Goal: Task Accomplishment & Management: Manage account settings

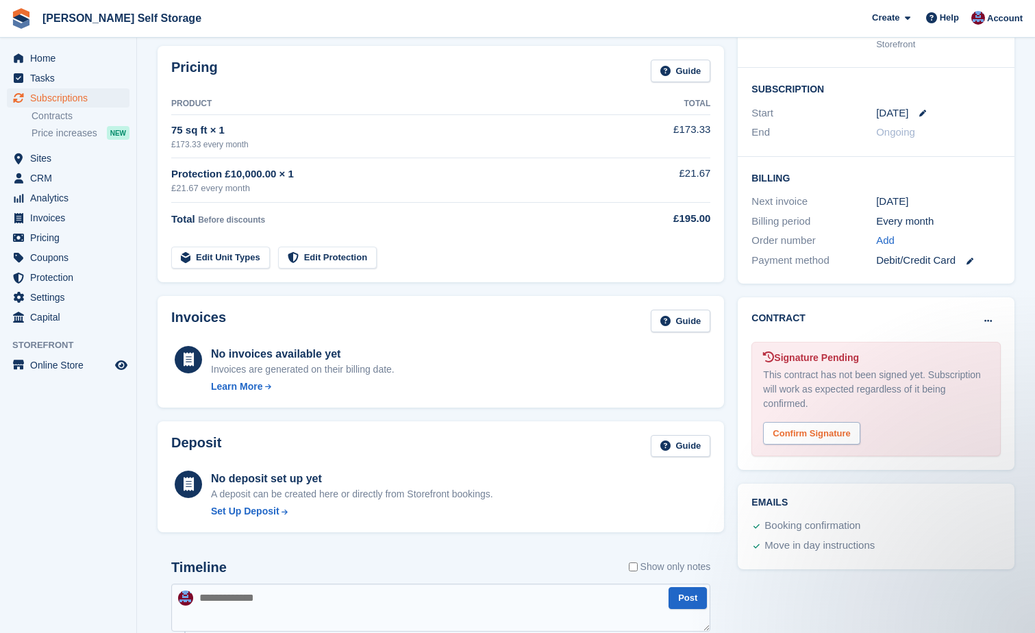
click at [817, 423] on div "Confirm Signature" at bounding box center [811, 433] width 97 height 23
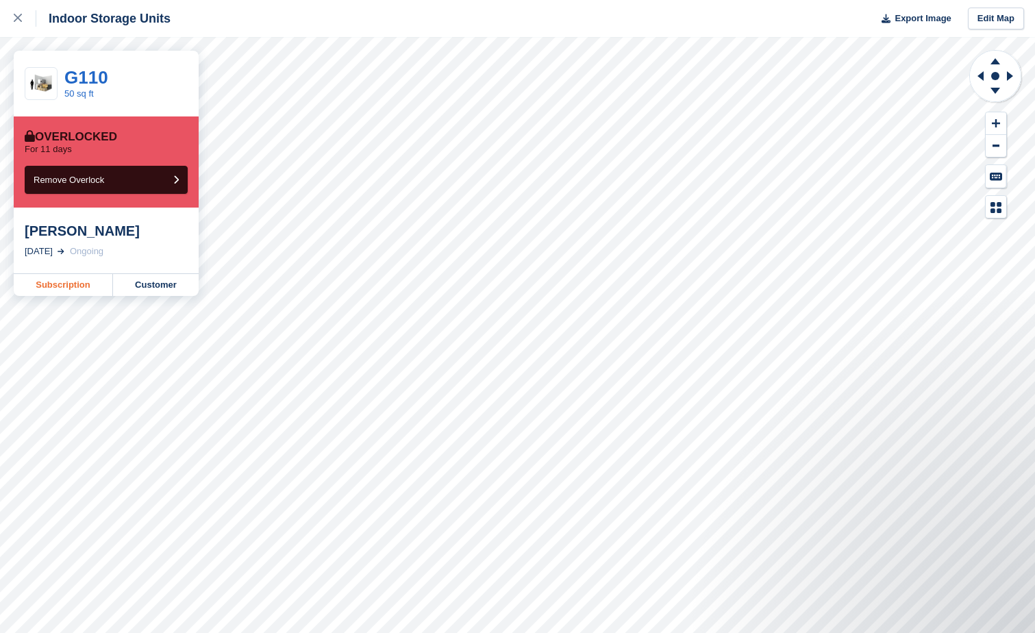
click at [75, 282] on link "Subscription" at bounding box center [63, 285] width 99 height 22
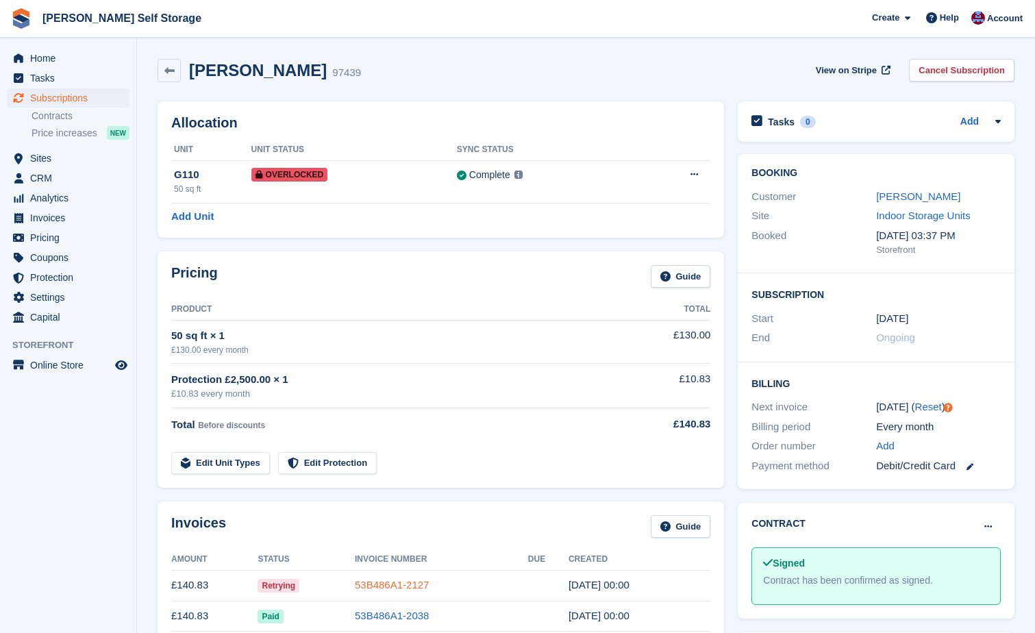
click at [376, 583] on link "53B486A1-2127" at bounding box center [392, 585] width 74 height 12
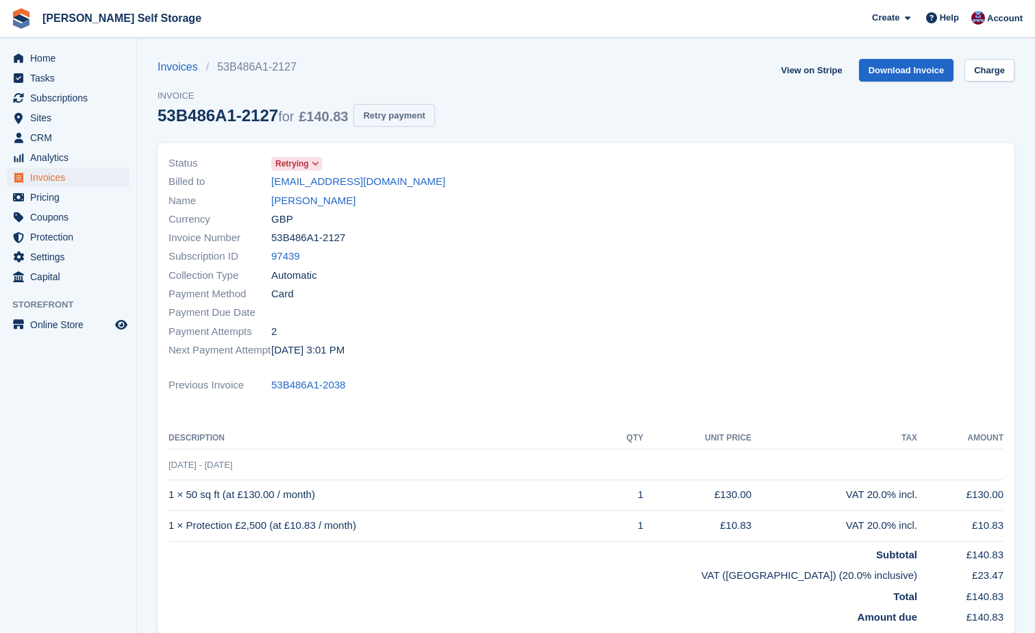
click at [391, 119] on button "Retry payment" at bounding box center [393, 115] width 81 height 23
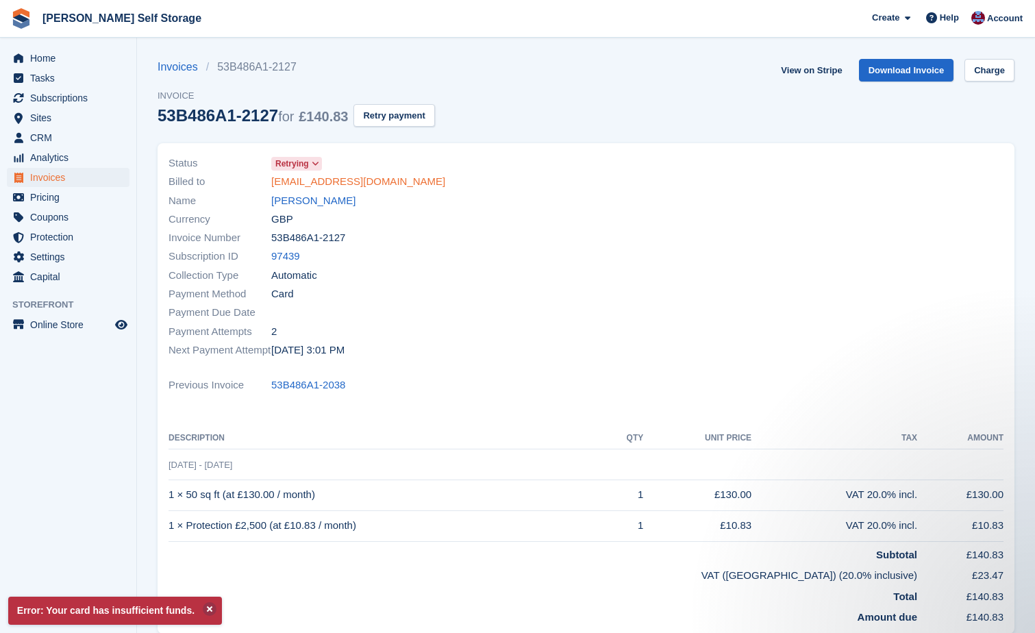
click at [341, 180] on link "tania777@hotmail.co.uk" at bounding box center [358, 182] width 174 height 16
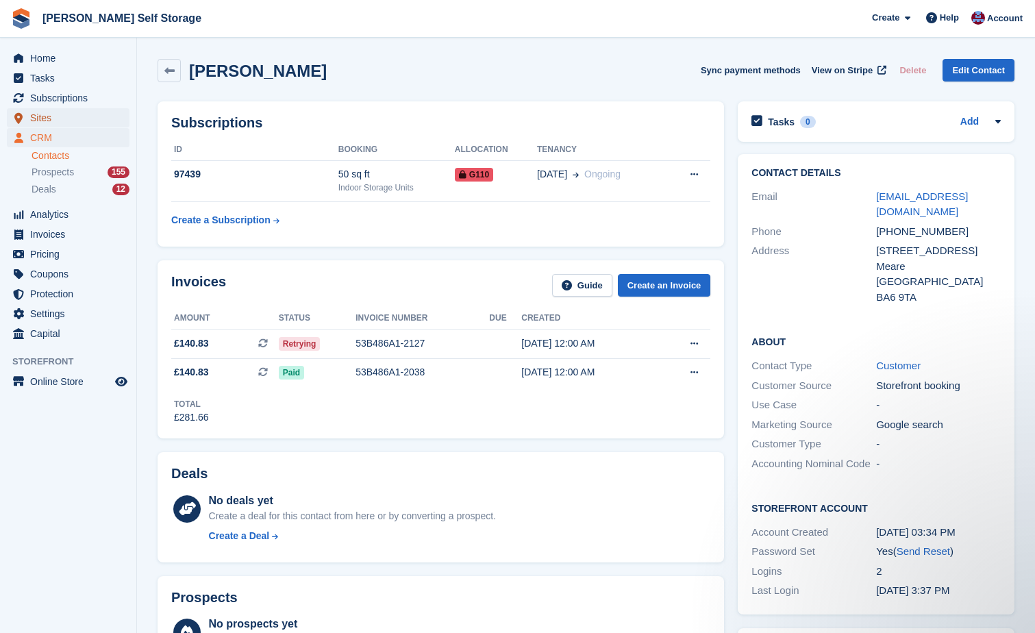
click at [33, 110] on span "Sites" at bounding box center [71, 117] width 82 height 19
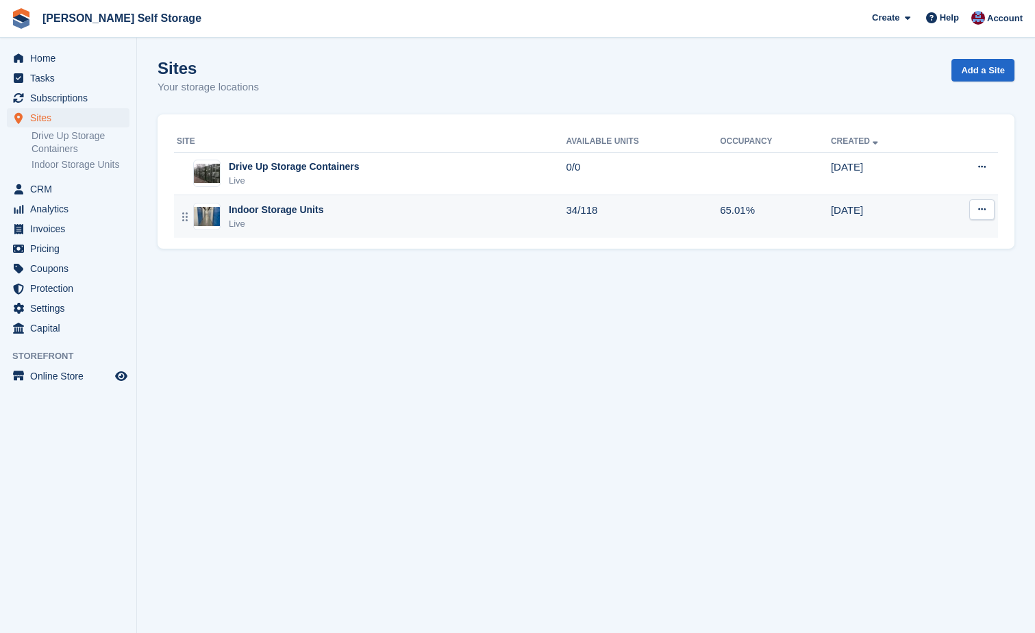
click at [278, 210] on div "Indoor Storage Units" at bounding box center [276, 210] width 95 height 14
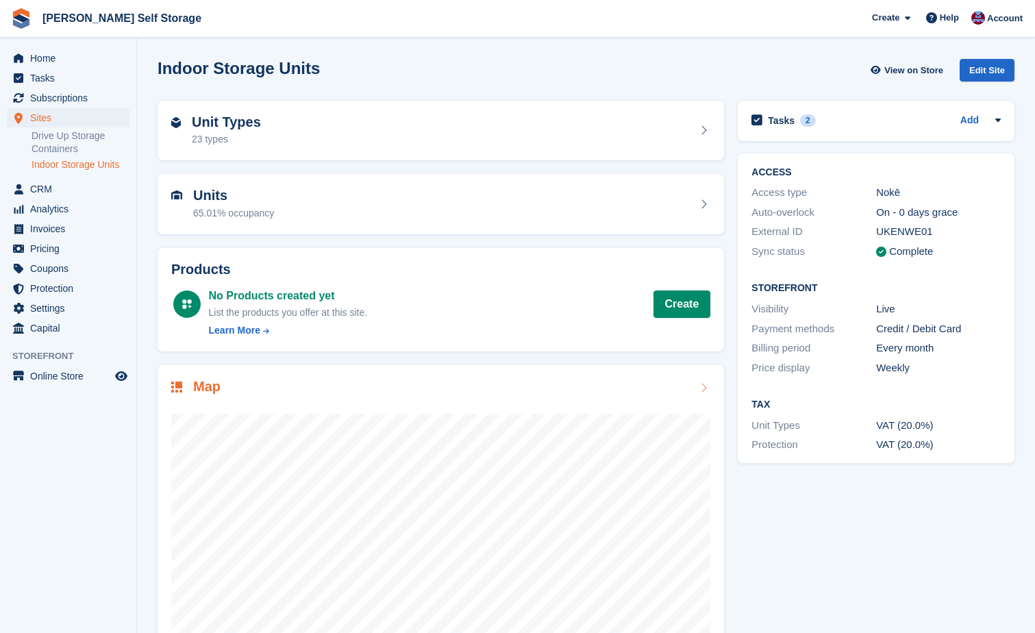
click at [599, 397] on div at bounding box center [440, 534] width 539 height 274
